Goal: Book appointment/travel/reservation

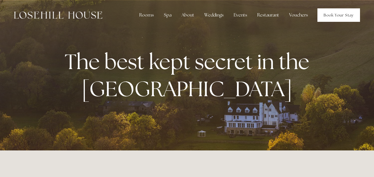
click at [349, 15] on link "Book Your Stay" at bounding box center [339, 14] width 43 height 13
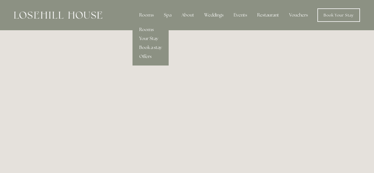
click at [151, 31] on link "Rooms" at bounding box center [151, 29] width 36 height 9
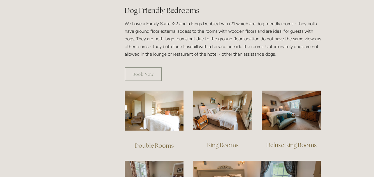
scroll to position [336, 0]
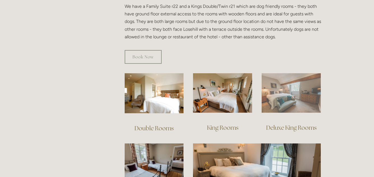
click at [301, 91] on img at bounding box center [291, 93] width 59 height 40
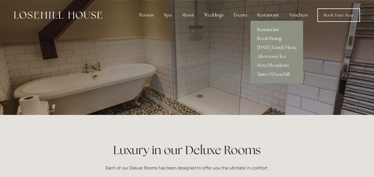
click at [276, 29] on link "Restaurant" at bounding box center [277, 29] width 53 height 9
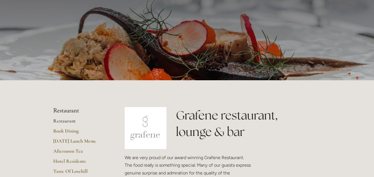
scroll to position [56, 0]
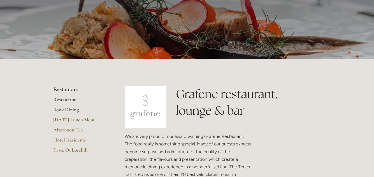
click at [69, 109] on link "Book Dining" at bounding box center [80, 112] width 54 height 10
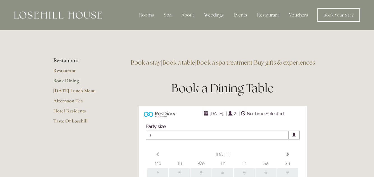
type input "Any Area"
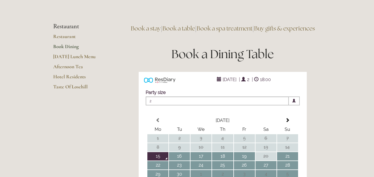
scroll to position [28, 0]
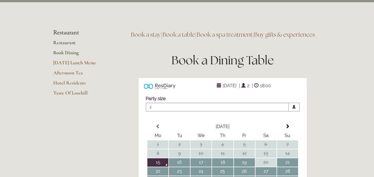
click at [73, 42] on link "Restaurant" at bounding box center [80, 45] width 54 height 10
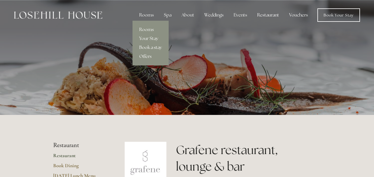
click at [154, 45] on link "Book a stay" at bounding box center [151, 47] width 36 height 9
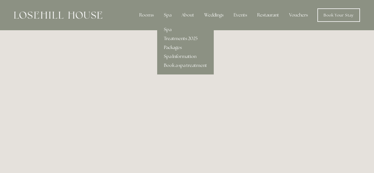
click at [173, 38] on link "Treatments 2025" at bounding box center [185, 38] width 57 height 9
